Goal: Use online tool/utility: Utilize a website feature to perform a specific function

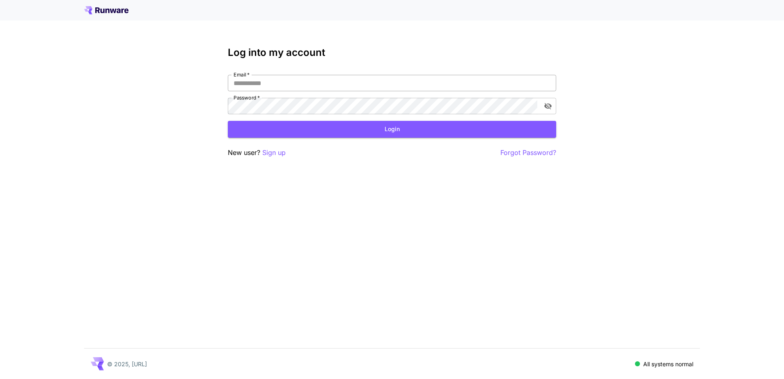
drag, startPoint x: 0, startPoint y: 0, endPoint x: 280, endPoint y: 89, distance: 293.6
click at [280, 89] on input "Email   *" at bounding box center [392, 83] width 329 height 16
type input "**********"
click button "Login" at bounding box center [392, 129] width 329 height 17
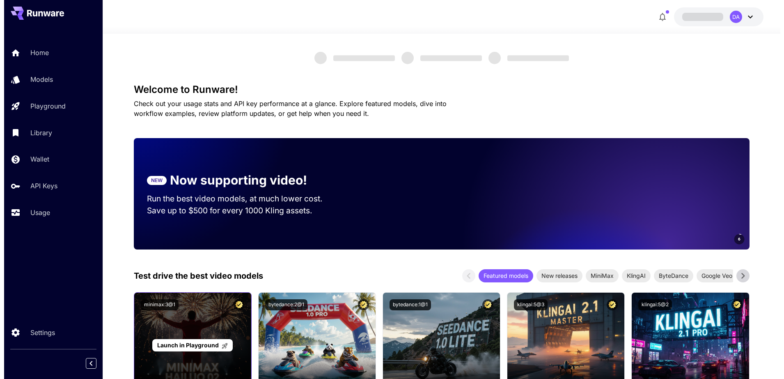
scroll to position [205, 0]
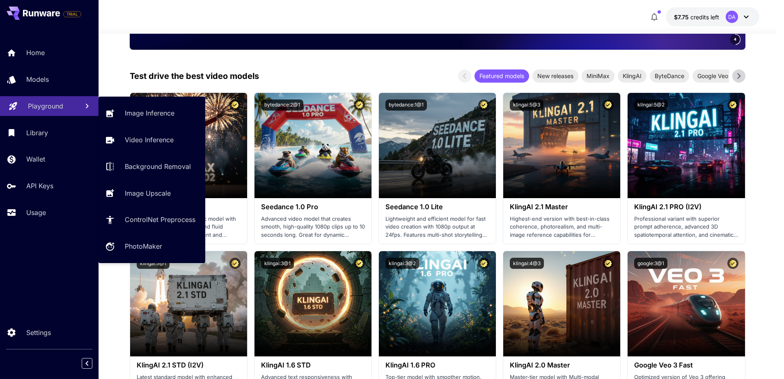
click at [57, 108] on p "Playground" at bounding box center [45, 106] width 35 height 10
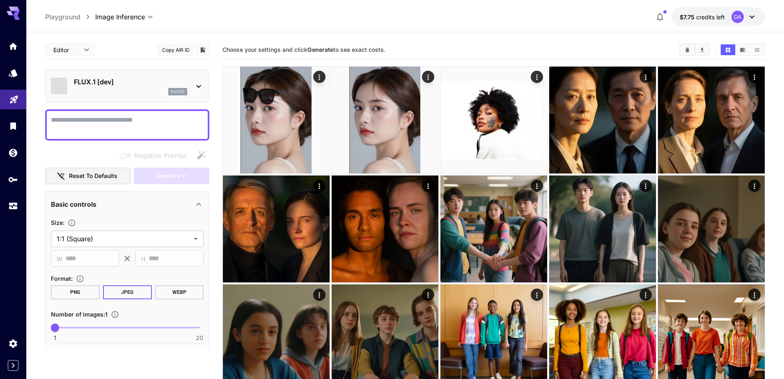
type input "**********"
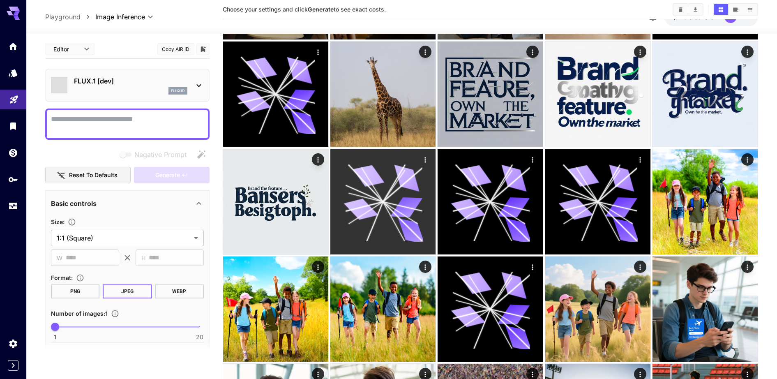
scroll to position [1643, 0]
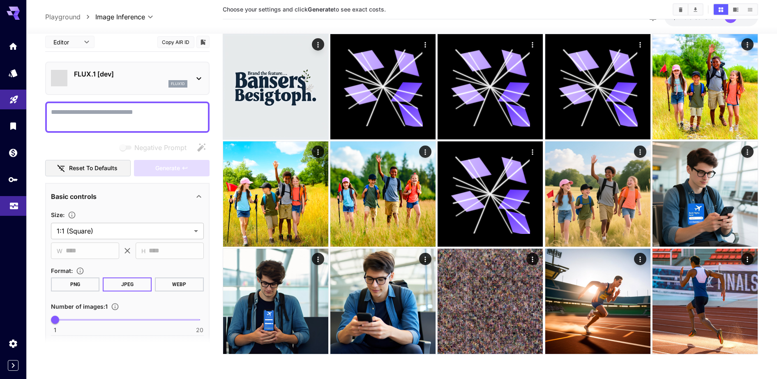
click at [16, 202] on icon "Usage" at bounding box center [14, 203] width 10 height 10
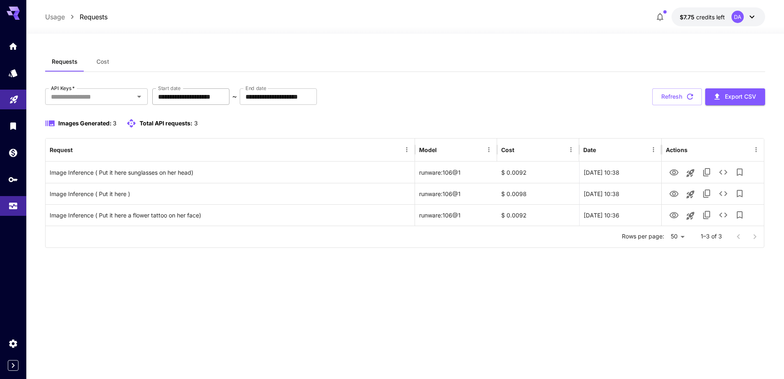
click at [215, 92] on input "**********" at bounding box center [190, 96] width 77 height 16
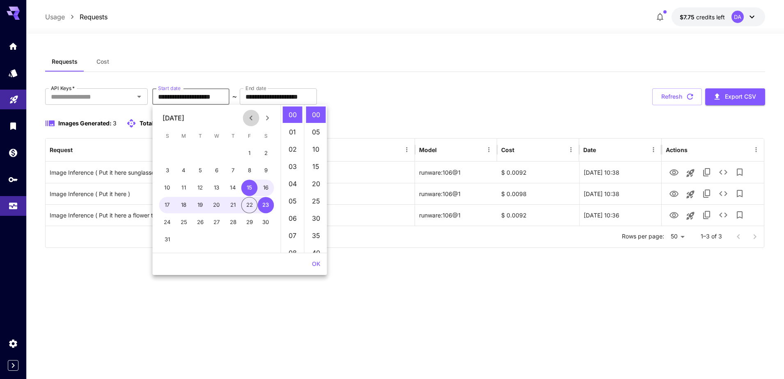
click at [246, 117] on icon "Previous month" at bounding box center [251, 118] width 10 height 10
click at [200, 157] on button "1" at bounding box center [200, 153] width 16 height 16
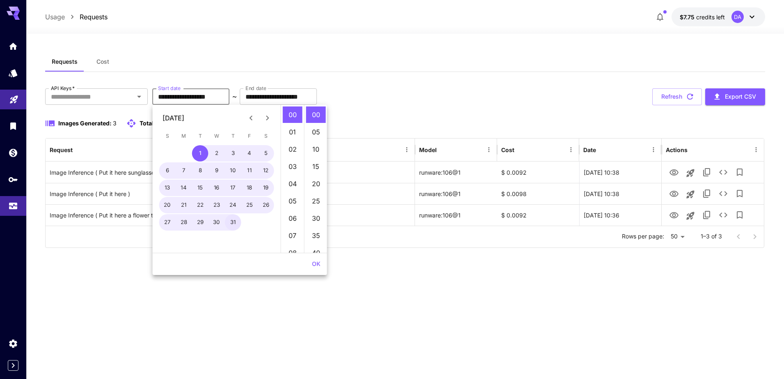
click at [231, 218] on button "31" at bounding box center [233, 222] width 16 height 16
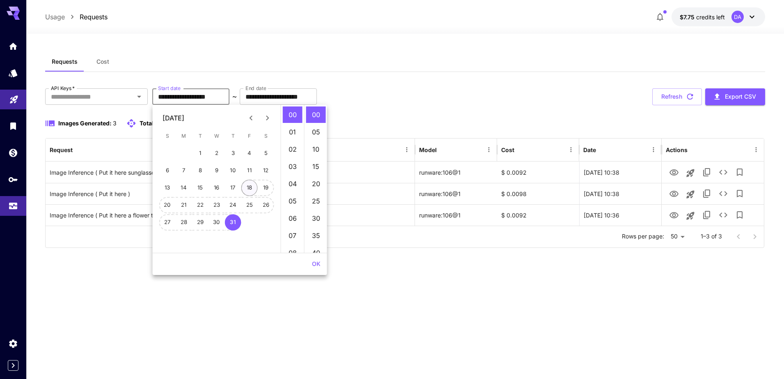
click at [244, 186] on button "18" at bounding box center [250, 187] width 16 height 16
click at [200, 152] on button "1" at bounding box center [200, 153] width 16 height 16
type input "**********"
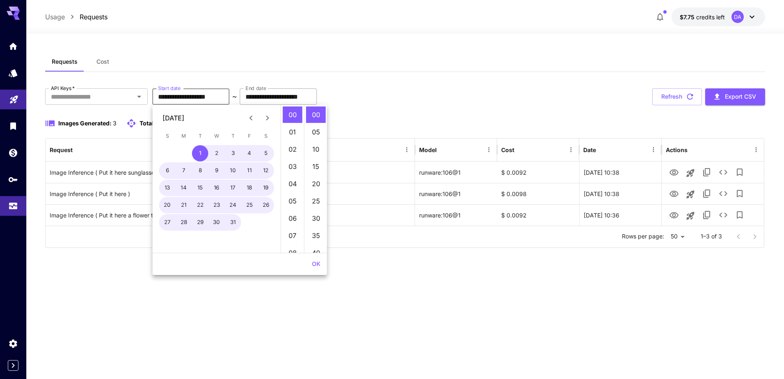
click at [317, 96] on input "**********" at bounding box center [278, 96] width 77 height 16
click at [251, 120] on icon "Previous month" at bounding box center [251, 117] width 3 height 5
click at [168, 202] on button "20" at bounding box center [167, 205] width 16 height 16
type input "**********"
click at [382, 260] on div "**********" at bounding box center [405, 206] width 720 height 309
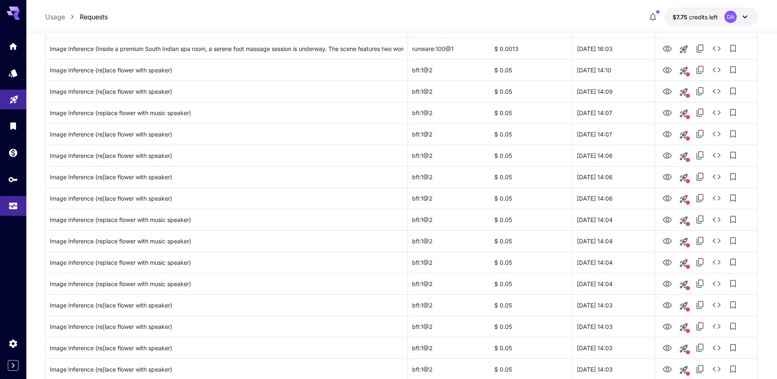
scroll to position [565, 0]
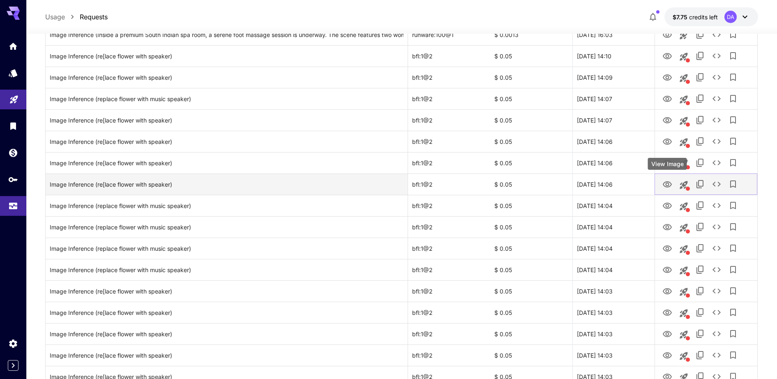
click at [672, 184] on icon "View Image" at bounding box center [667, 184] width 10 height 10
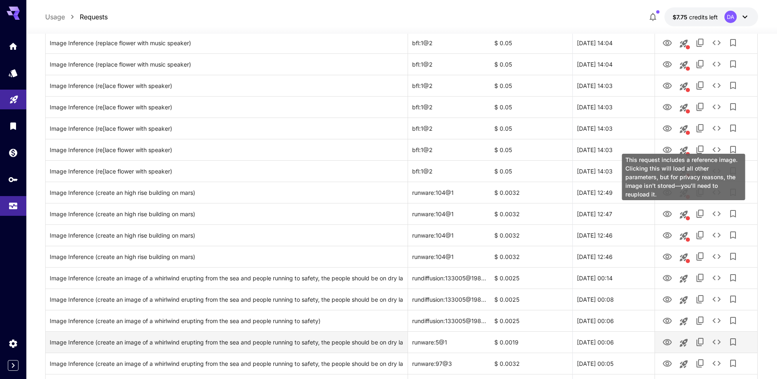
scroll to position [897, 0]
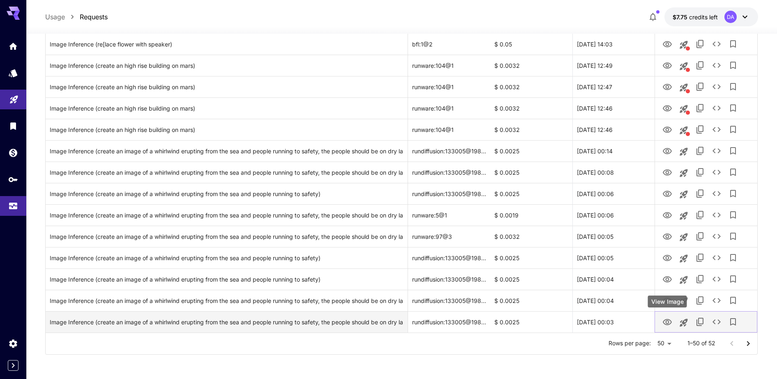
click at [671, 325] on icon "View Image" at bounding box center [667, 322] width 10 height 10
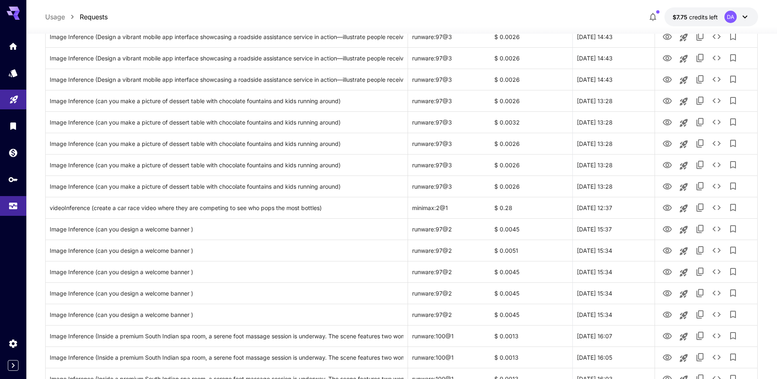
scroll to position [0, 0]
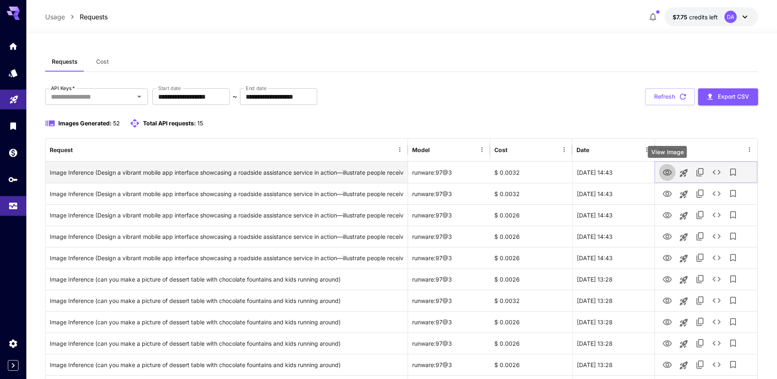
click at [667, 173] on icon "View Image" at bounding box center [667, 173] width 10 height 10
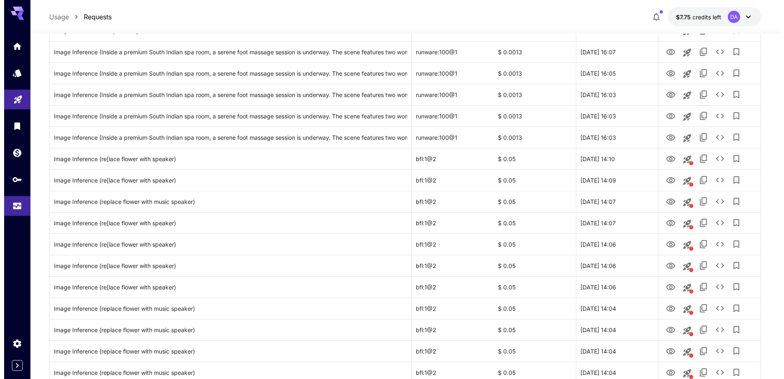
scroll to position [719, 0]
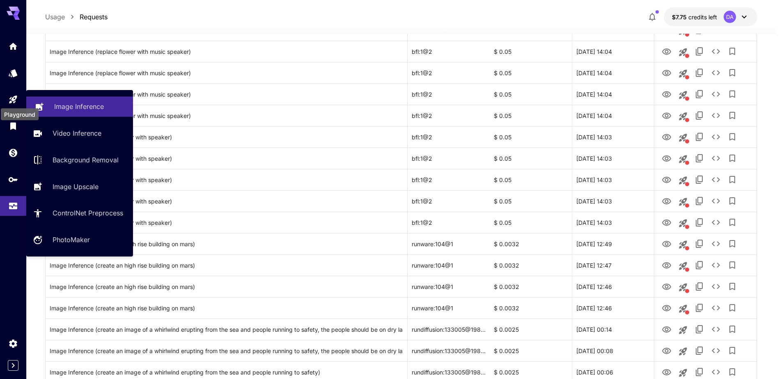
drag, startPoint x: 16, startPoint y: 97, endPoint x: 106, endPoint y: 101, distance: 89.6
click at [16, 97] on icon "Playground" at bounding box center [13, 97] width 8 height 8
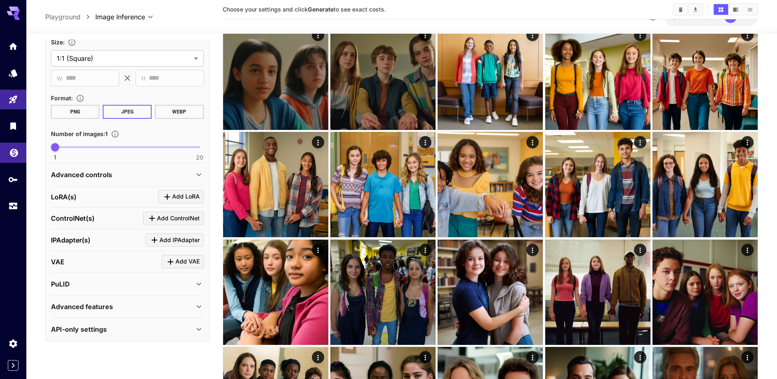
scroll to position [308, 0]
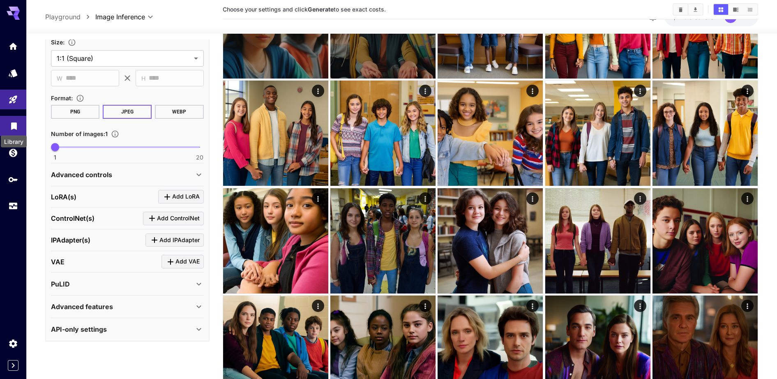
click at [18, 129] on link at bounding box center [13, 126] width 26 height 20
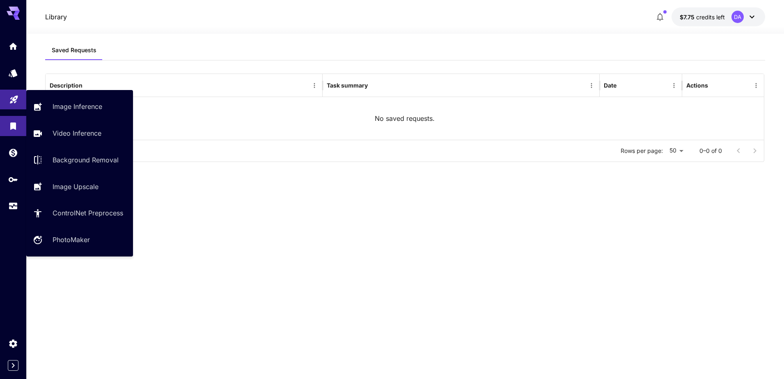
click at [22, 110] on link at bounding box center [13, 100] width 26 height 20
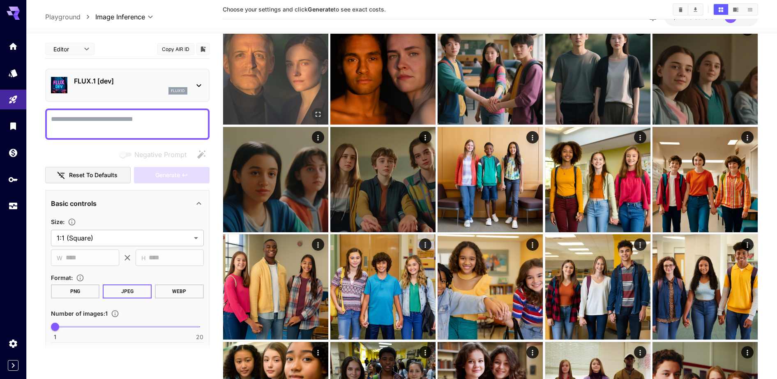
scroll to position [154, 0]
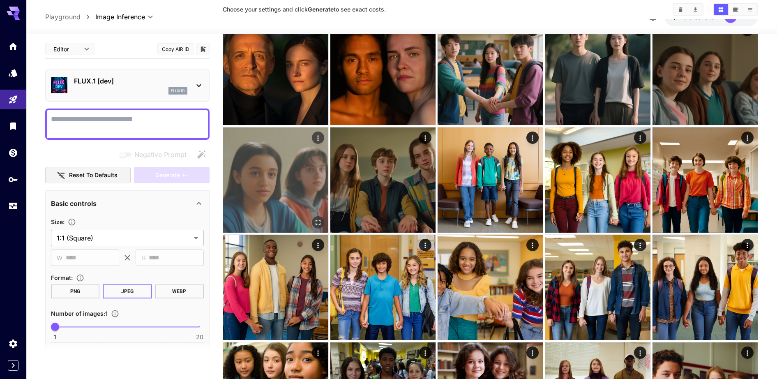
click at [299, 154] on img at bounding box center [275, 179] width 105 height 105
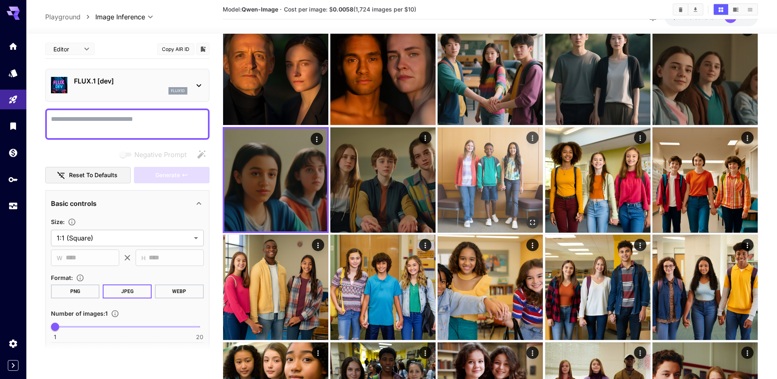
scroll to position [0, 0]
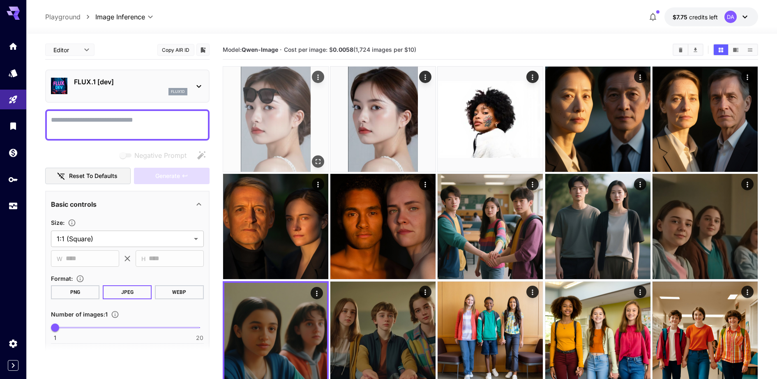
click at [268, 129] on img at bounding box center [275, 119] width 105 height 105
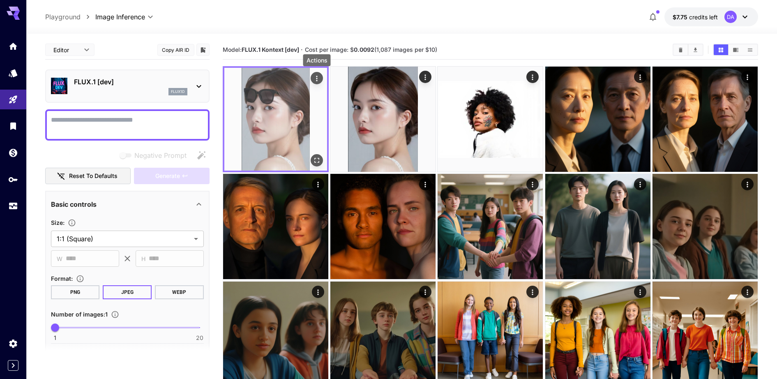
click at [319, 79] on icon "Actions" at bounding box center [317, 78] width 8 height 8
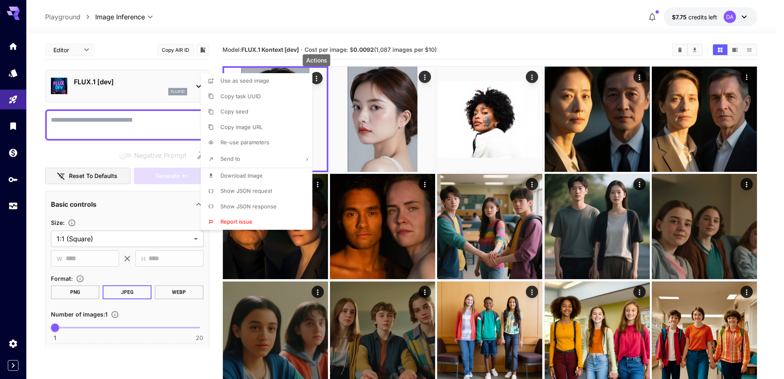
click at [528, 46] on div at bounding box center [392, 189] width 784 height 379
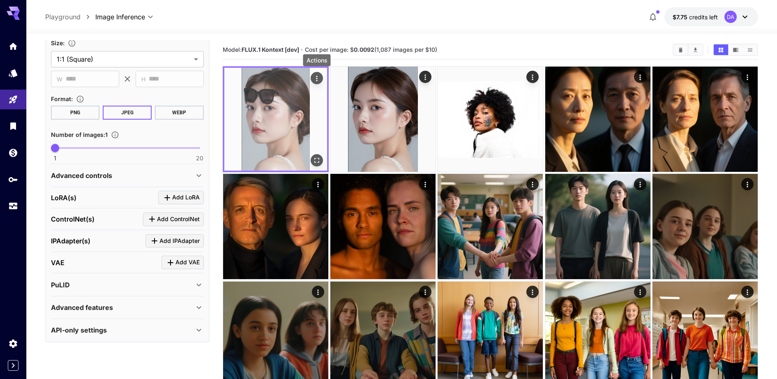
click at [318, 78] on icon "Actions" at bounding box center [317, 78] width 8 height 8
